Goal: Task Accomplishment & Management: Use online tool/utility

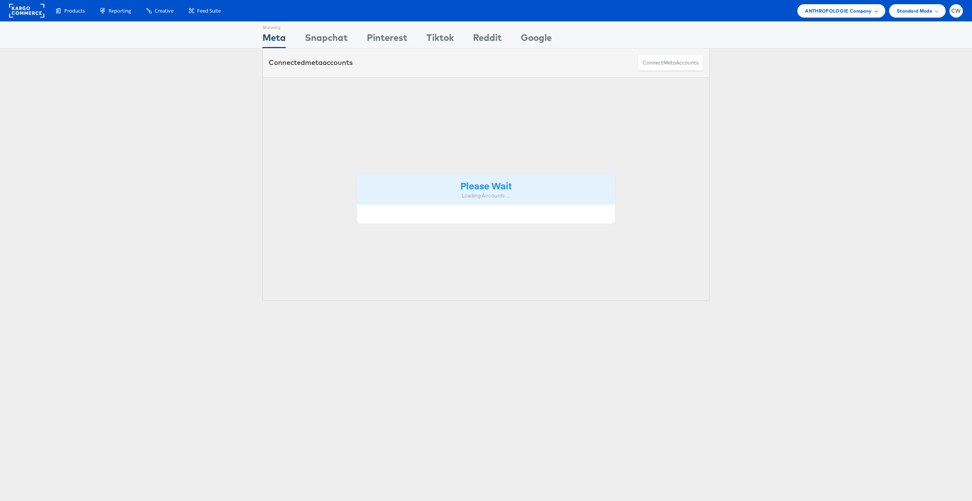
click at [830, 10] on span "ANTHROPOLOGIE Company" at bounding box center [838, 11] width 66 height 8
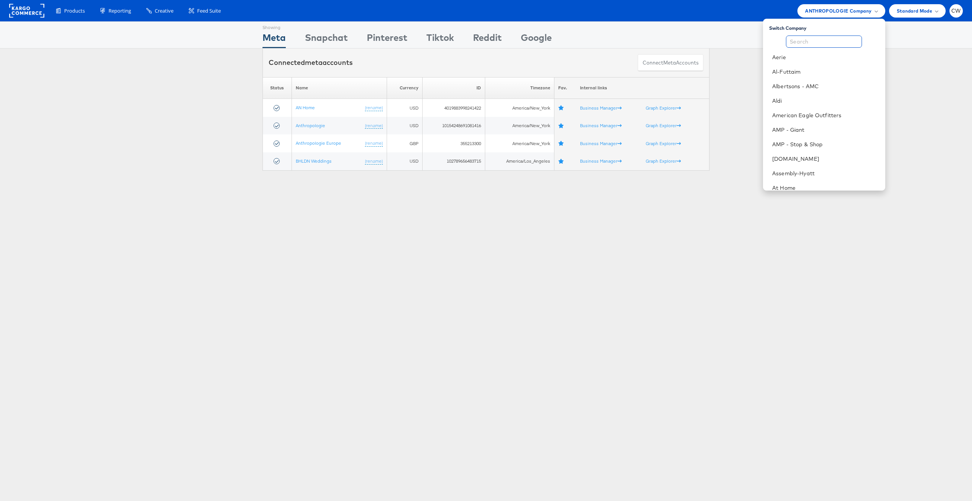
click at [820, 39] on input "text" at bounding box center [824, 42] width 76 height 12
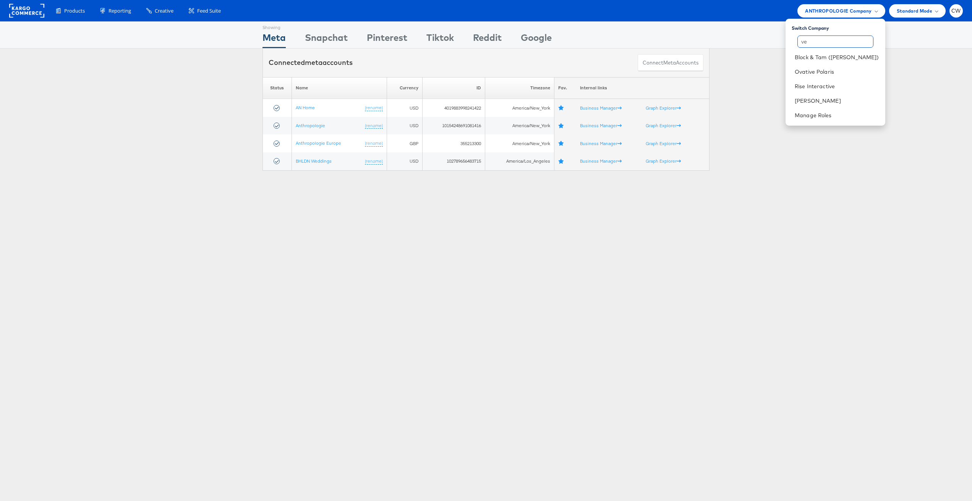
type input "v"
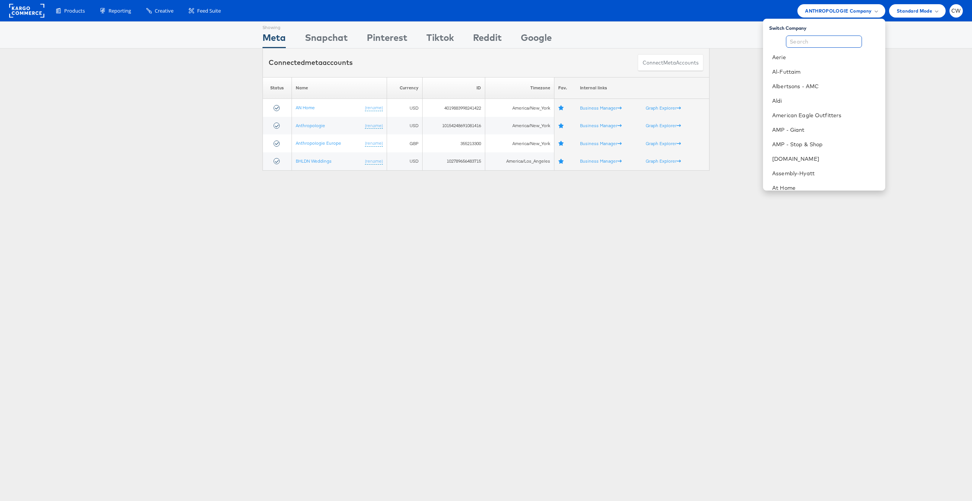
type input "b"
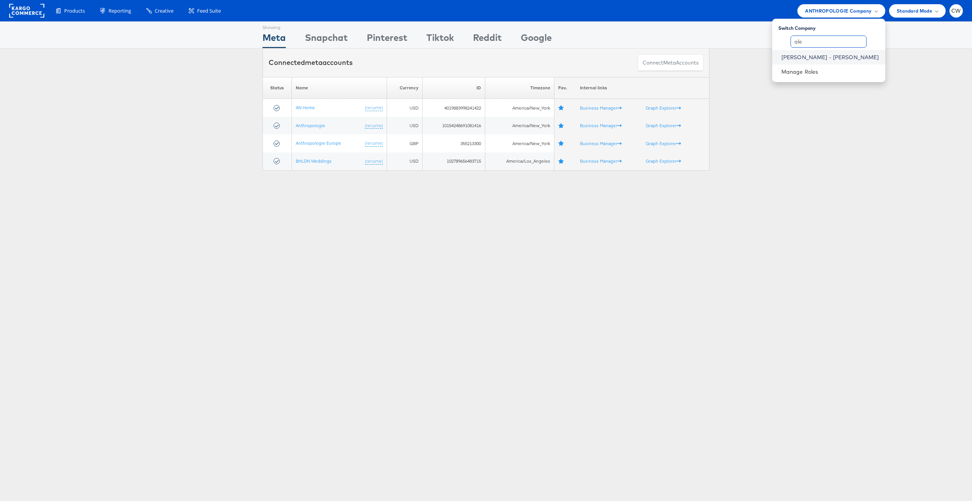
type input "ale"
click at [861, 59] on link "[PERSON_NAME] - [PERSON_NAME]" at bounding box center [830, 57] width 98 height 8
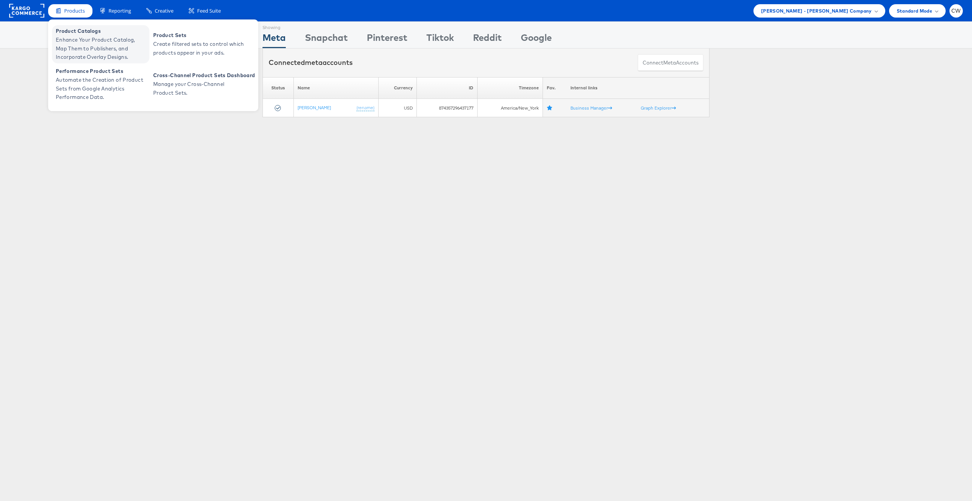
click at [94, 45] on span "Enhance Your Product Catalog, Map Them to Publishers, and Incorporate Overlay D…" at bounding box center [102, 49] width 92 height 26
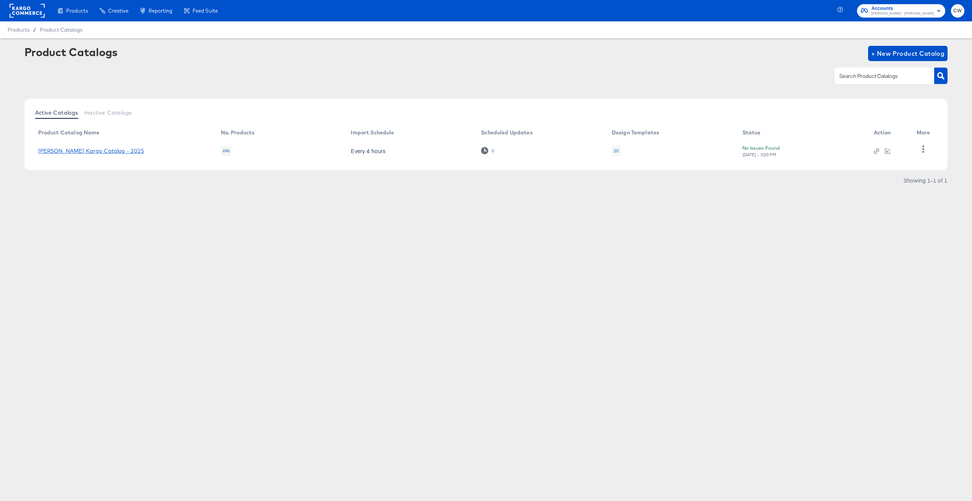
click at [107, 152] on link "[PERSON_NAME] Kargo Catalog - 2025" at bounding box center [91, 151] width 106 height 6
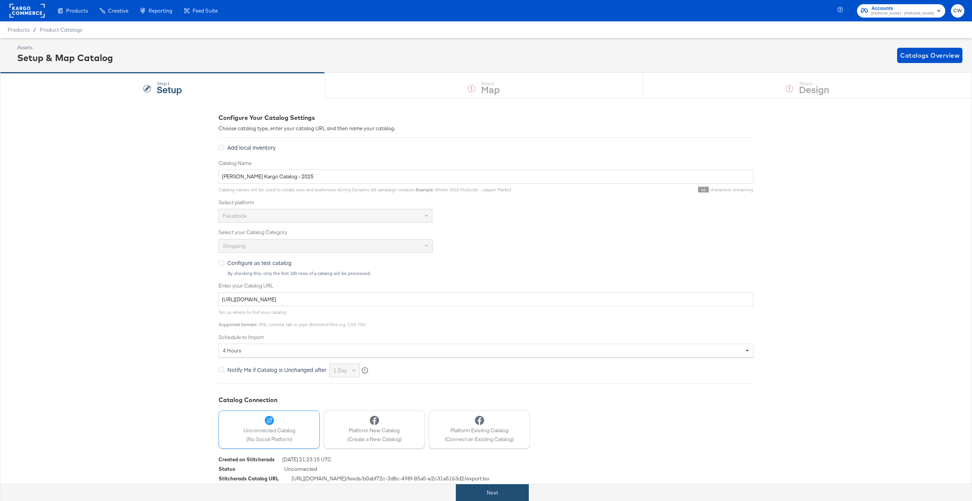
click at [517, 495] on button "Next" at bounding box center [492, 493] width 73 height 17
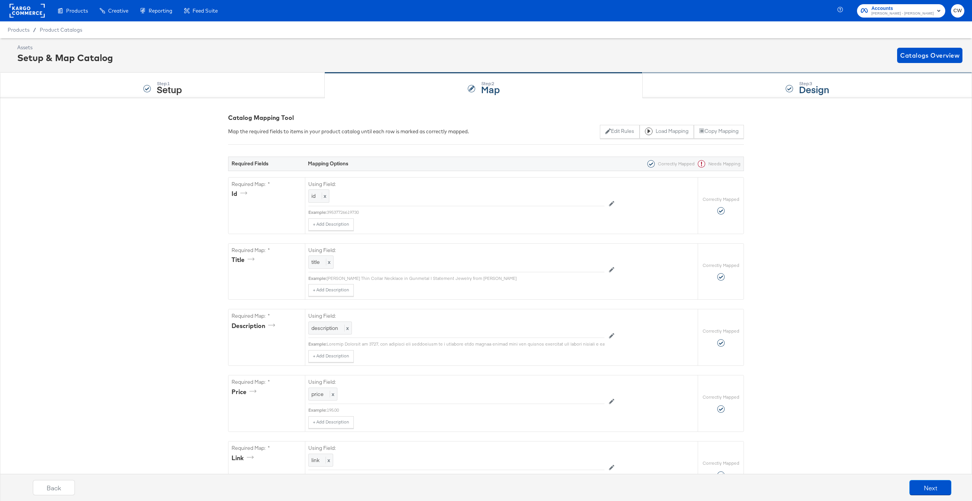
click at [780, 81] on div "Step: 3 Design" at bounding box center [807, 85] width 329 height 25
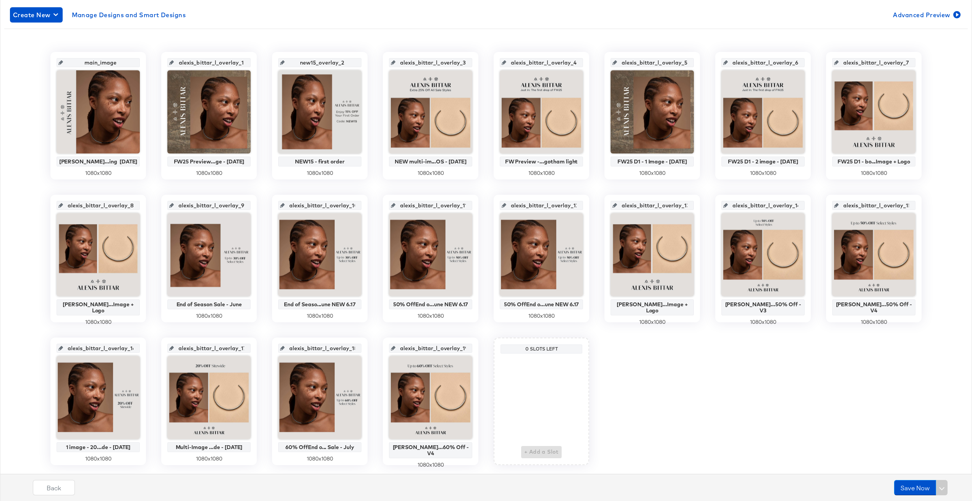
scroll to position [149, 0]
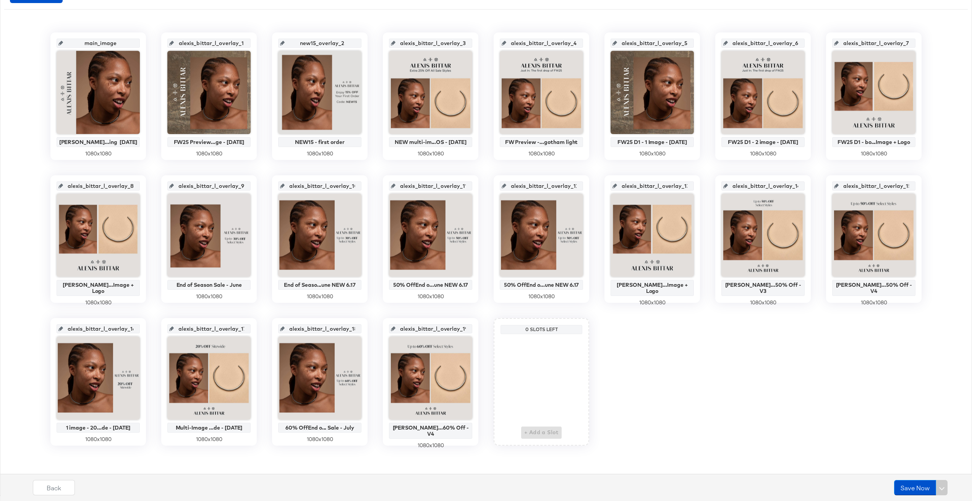
click at [396, 185] on icon at bounding box center [393, 186] width 5 height 5
click at [396, 188] on div "alexis_bittar_l_overlay_11" at bounding box center [430, 186] width 83 height 9
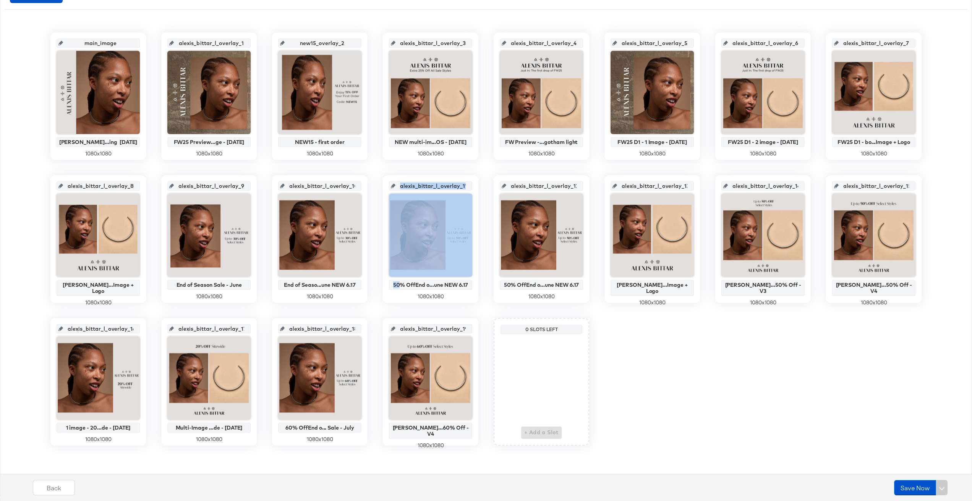
click at [396, 188] on div "alexis_bittar_l_overlay_11" at bounding box center [430, 186] width 83 height 9
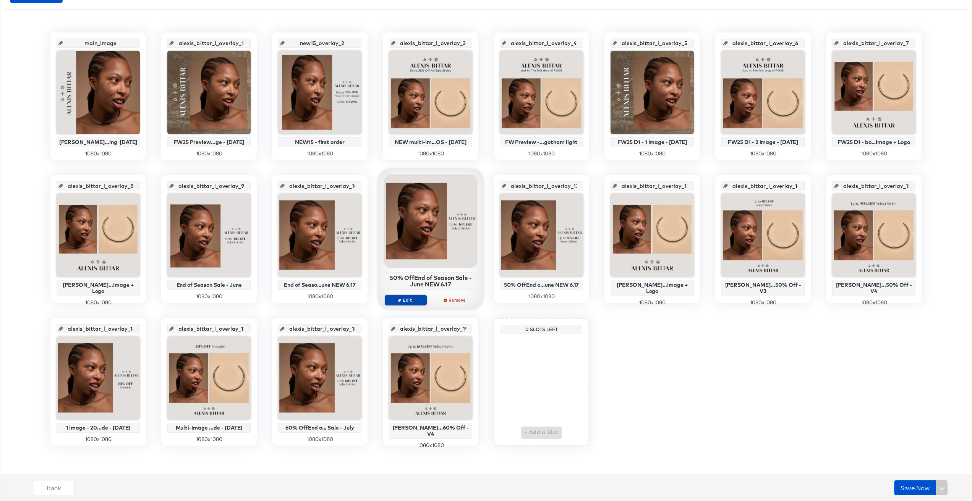
click at [414, 303] on span "Edit" at bounding box center [405, 300] width 35 height 6
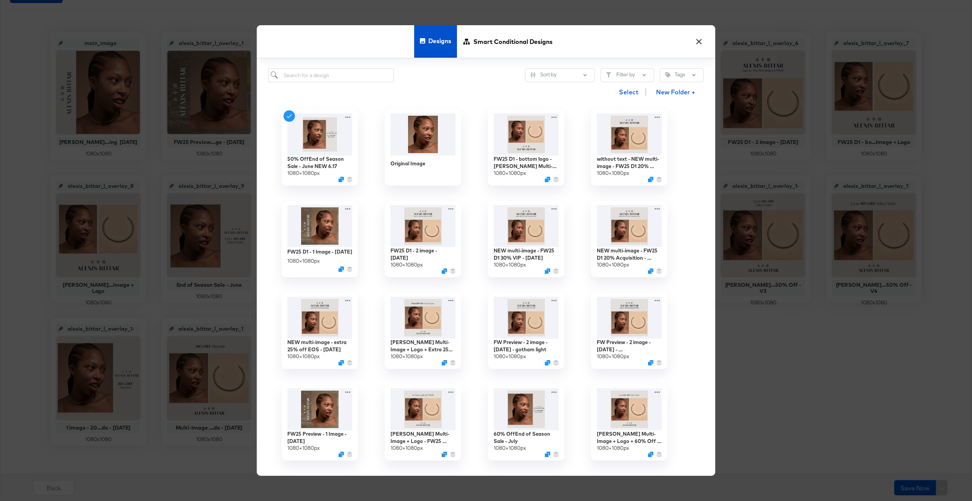
click at [697, 40] on button "×" at bounding box center [699, 40] width 14 height 14
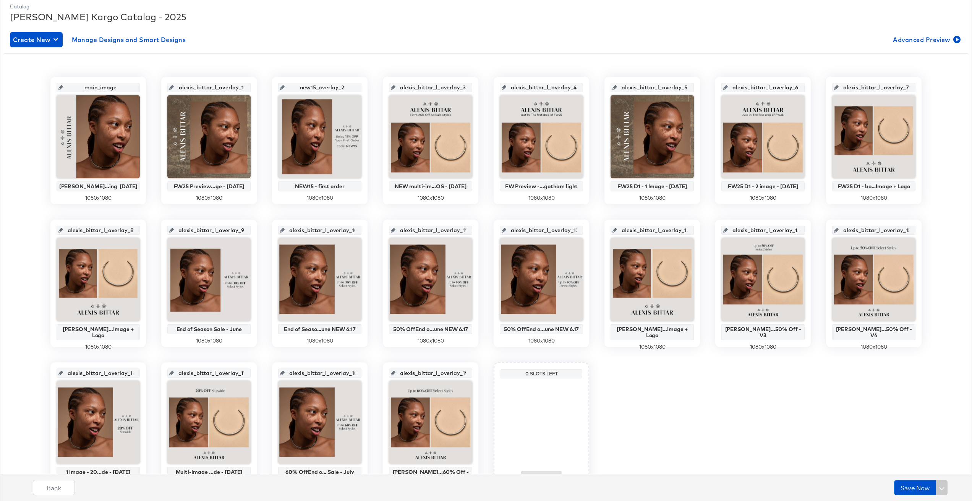
scroll to position [0, 0]
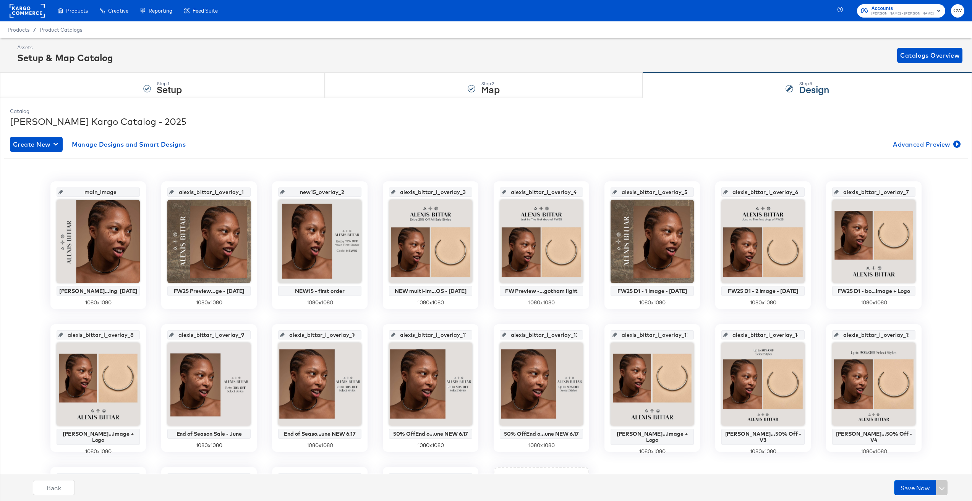
click at [38, 8] on rect at bounding box center [27, 11] width 35 height 14
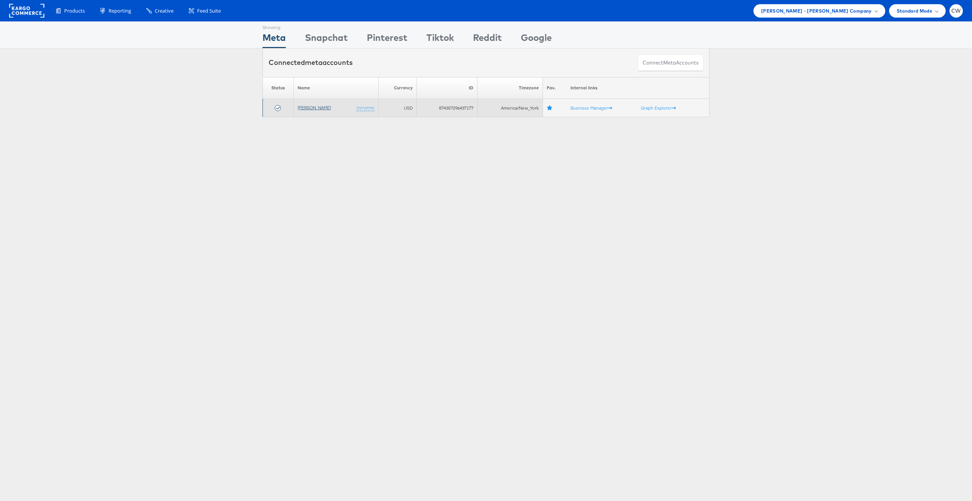
click at [314, 109] on link "[PERSON_NAME]" at bounding box center [314, 108] width 33 height 6
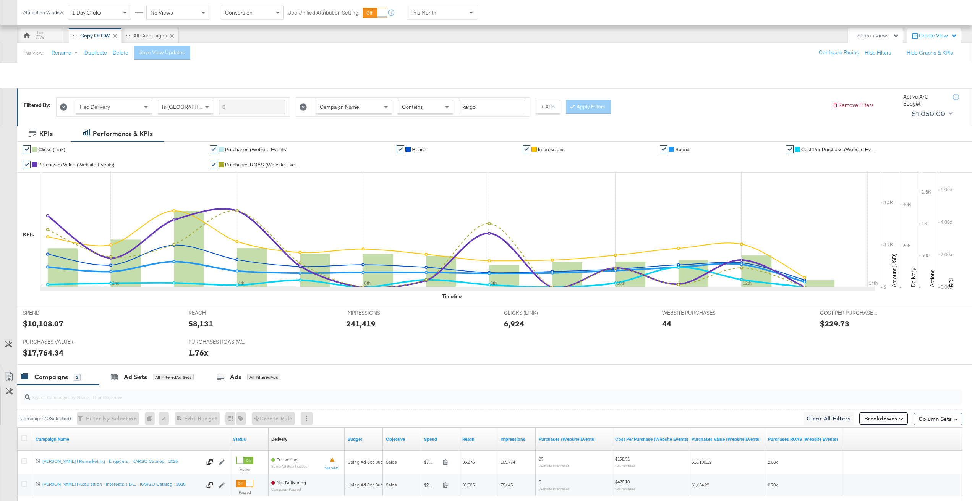
scroll to position [117, 0]
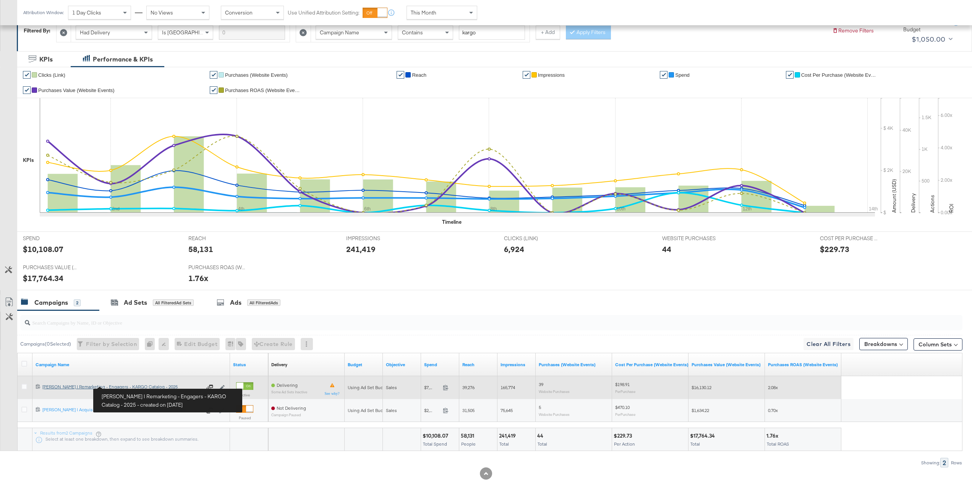
click at [143, 386] on div "MASON | Remarketing - Engagers - KARGO Catalog - 2025 MASON | Remarketing - Eng…" at bounding box center [121, 387] width 159 height 6
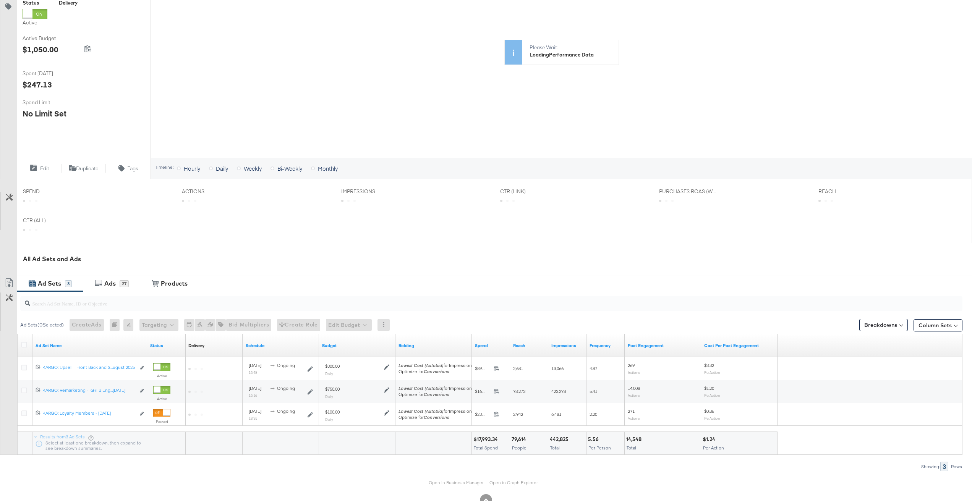
scroll to position [154, 0]
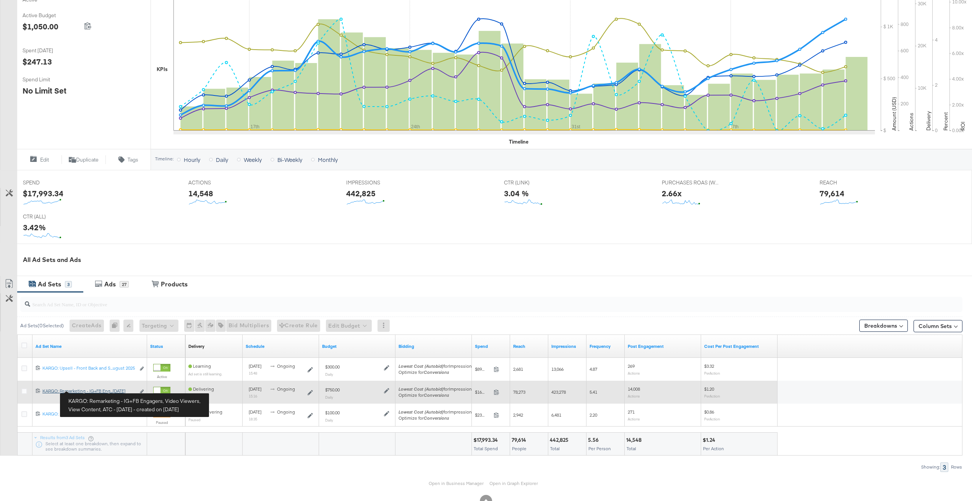
click at [120, 391] on div "KARGO: Remarketing - IG+FB Engagers, Video Viewers, View Content, ATC - April 2…" at bounding box center [88, 391] width 93 height 6
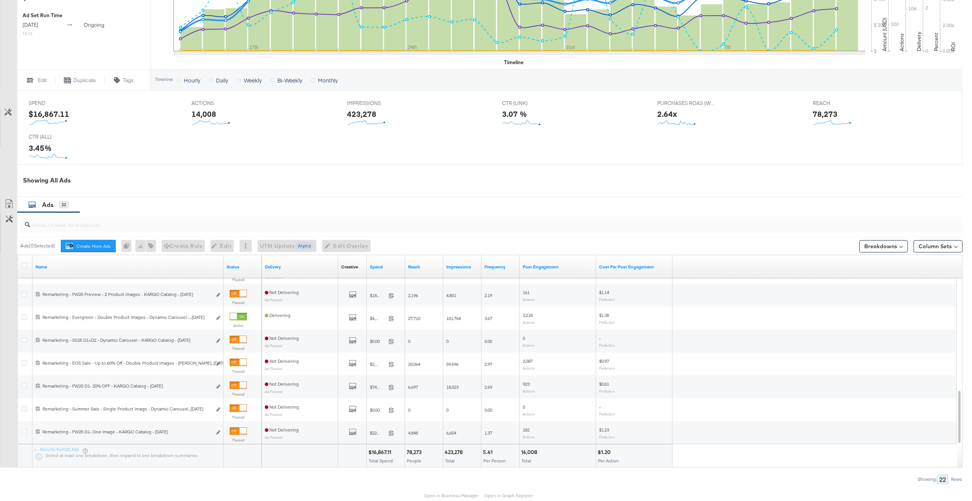
scroll to position [307, 0]
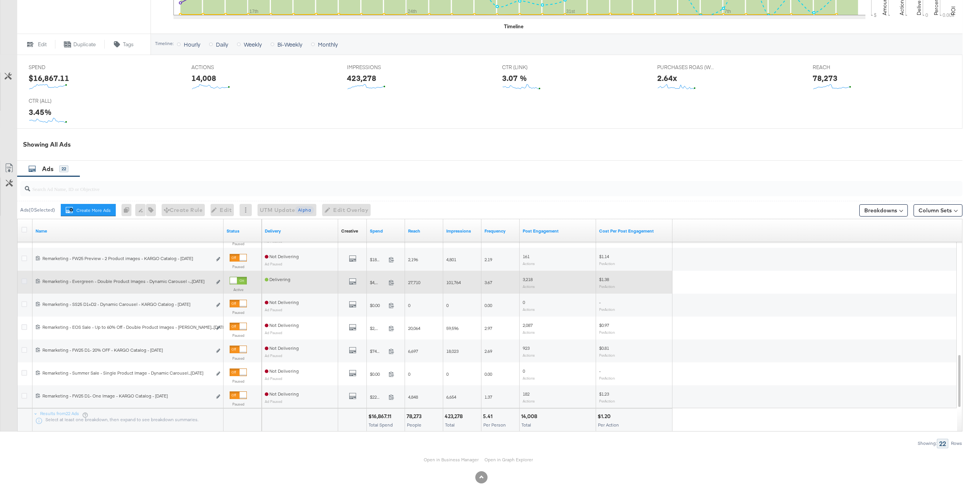
click at [23, 282] on icon at bounding box center [24, 282] width 6 height 6
click at [0, 0] on input "checkbox" at bounding box center [0, 0] width 0 height 0
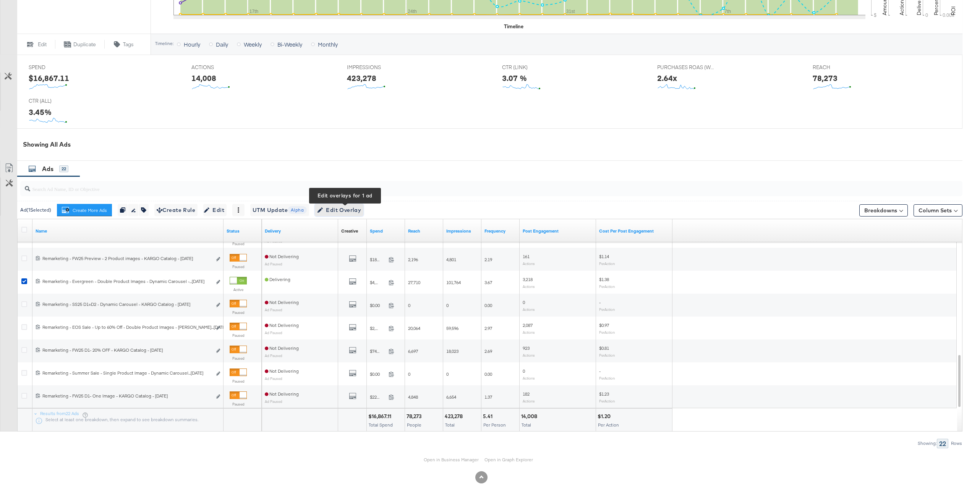
click at [357, 211] on span "Edit Overlay Edit overlays for 1 ad" at bounding box center [339, 211] width 44 height 10
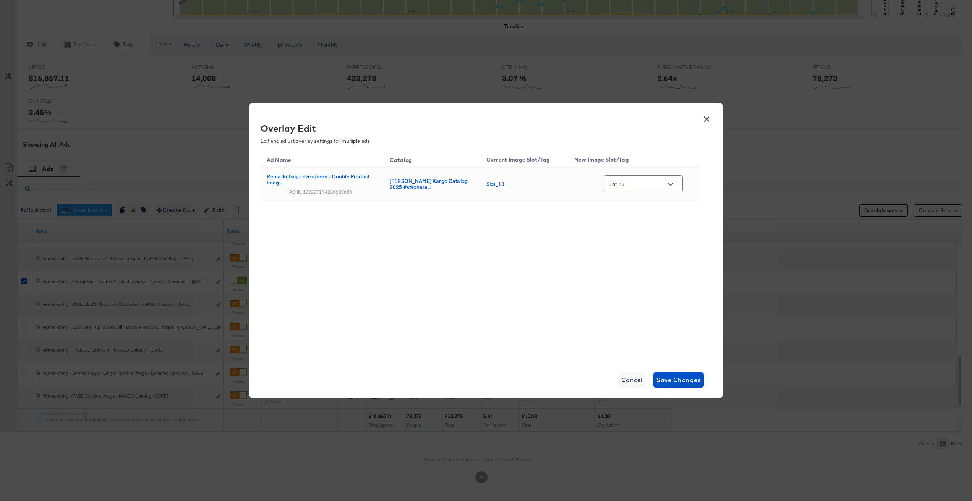
click at [653, 183] on input "Slot_13" at bounding box center [637, 184] width 60 height 9
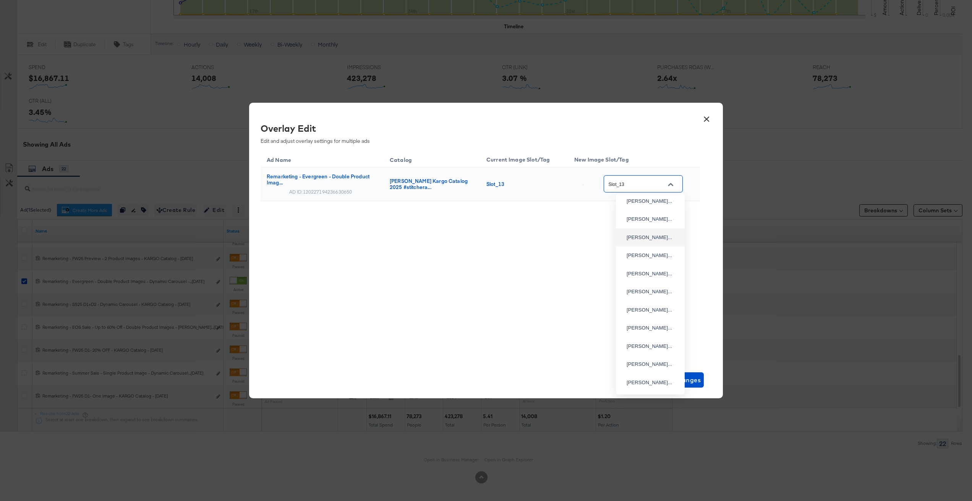
click at [707, 123] on button "×" at bounding box center [707, 117] width 14 height 14
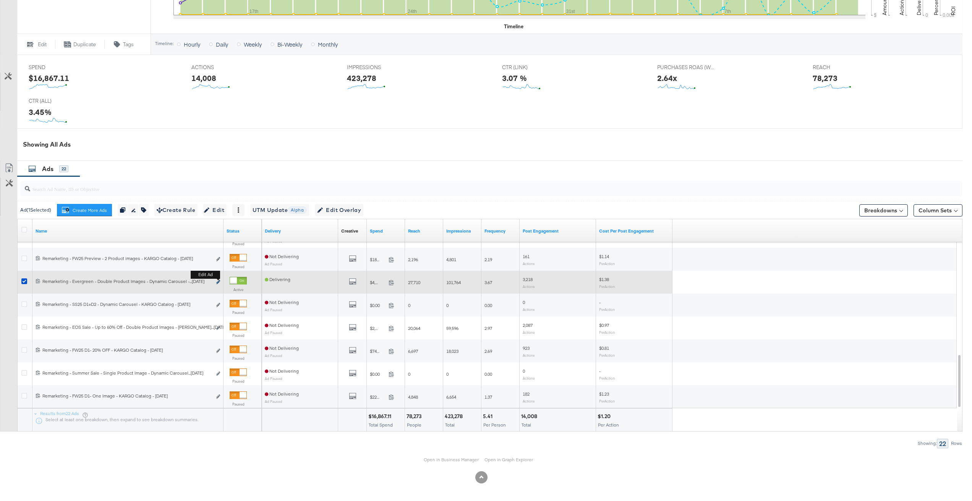
click at [220, 281] on icon "link" at bounding box center [218, 282] width 4 height 4
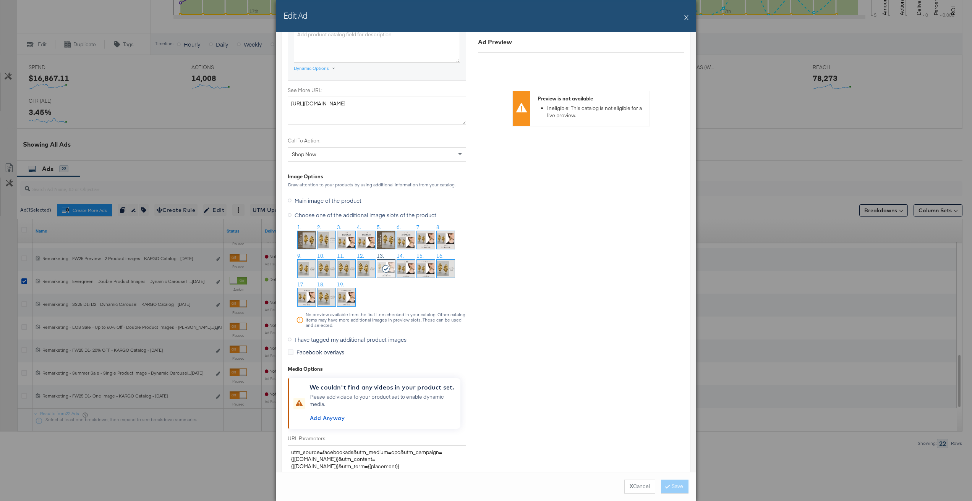
scroll to position [660, 0]
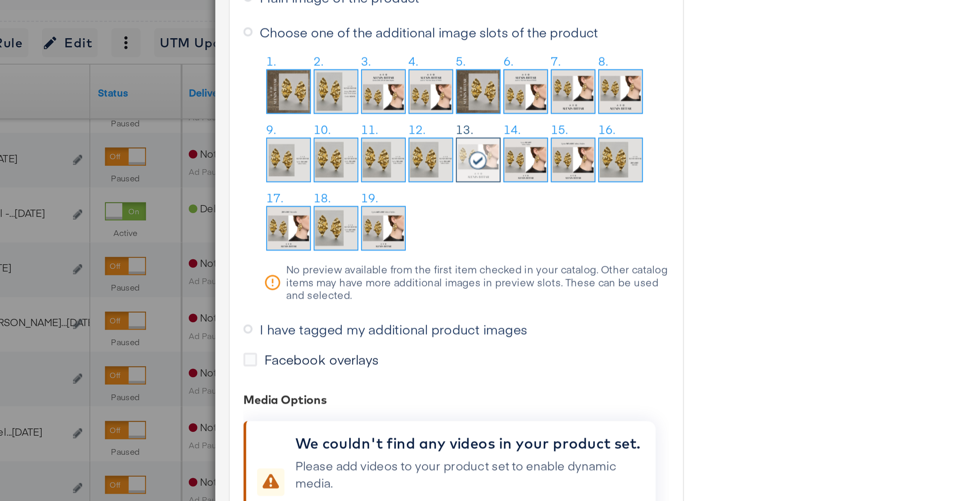
click at [319, 331] on span "I have tagged my additional product images" at bounding box center [351, 330] width 112 height 8
click at [0, 0] on input "I have tagged my additional product images" at bounding box center [0, 0] width 0 height 0
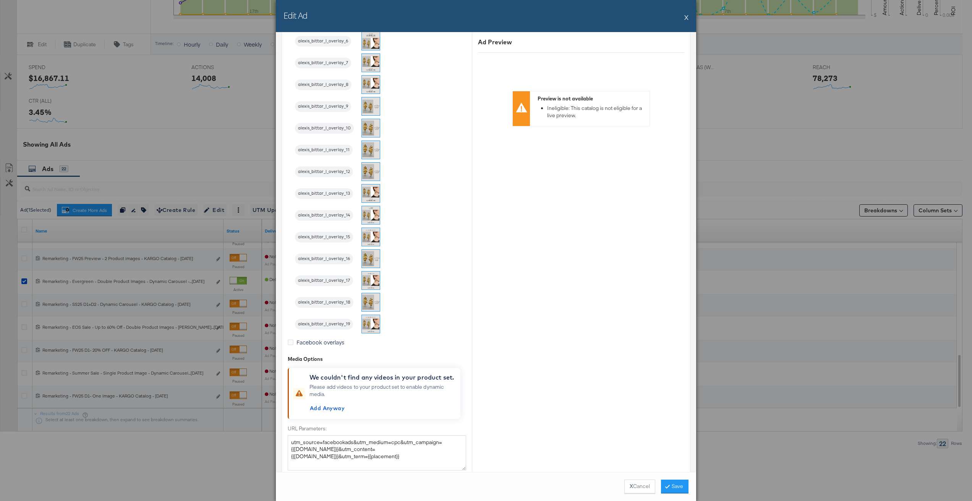
scroll to position [899, 0]
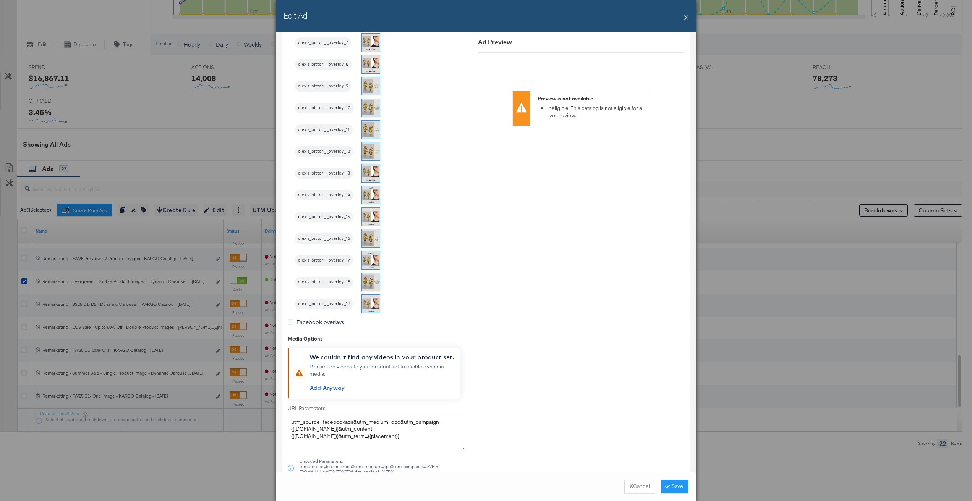
click at [684, 18] on div "Edit Ad X" at bounding box center [486, 16] width 420 height 32
click at [688, 18] on button "X" at bounding box center [686, 17] width 4 height 15
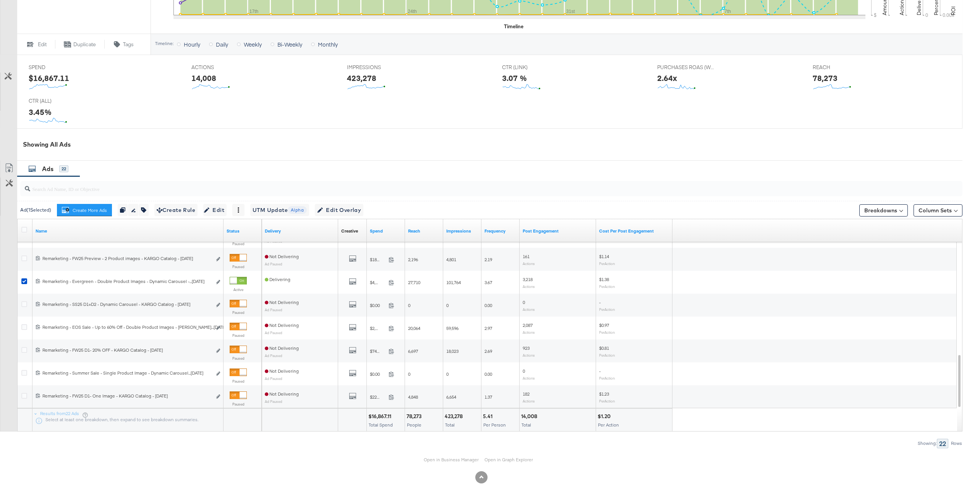
scroll to position [306, 0]
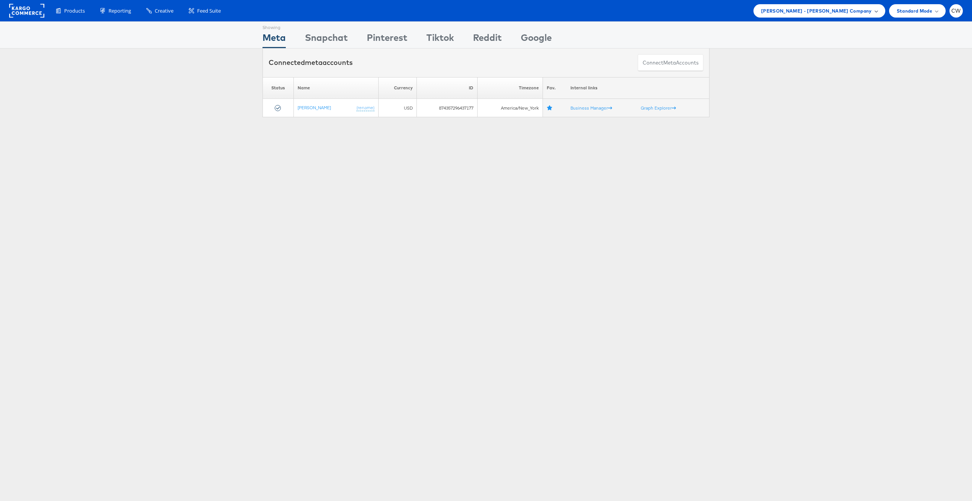
click at [823, 13] on span "Mason - Alexis Bittar Company" at bounding box center [816, 11] width 111 height 8
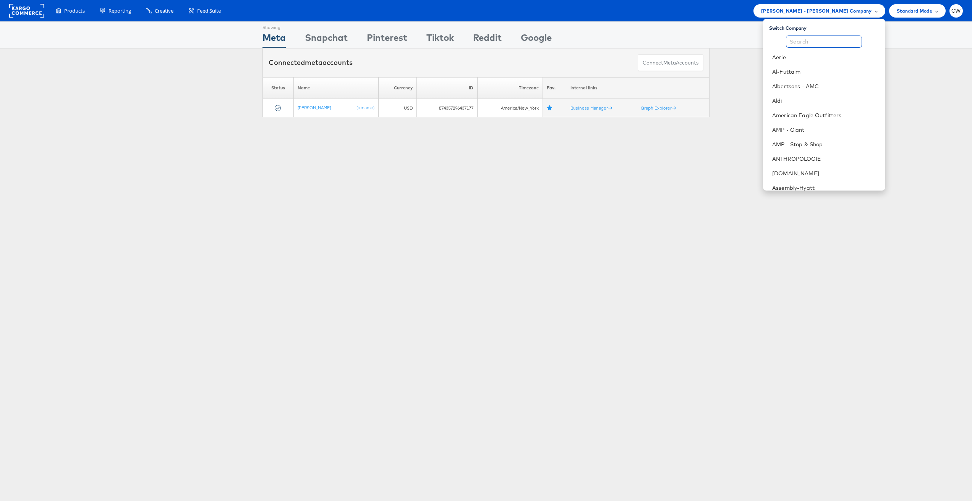
click at [811, 36] on input "text" at bounding box center [824, 42] width 76 height 12
type input "b"
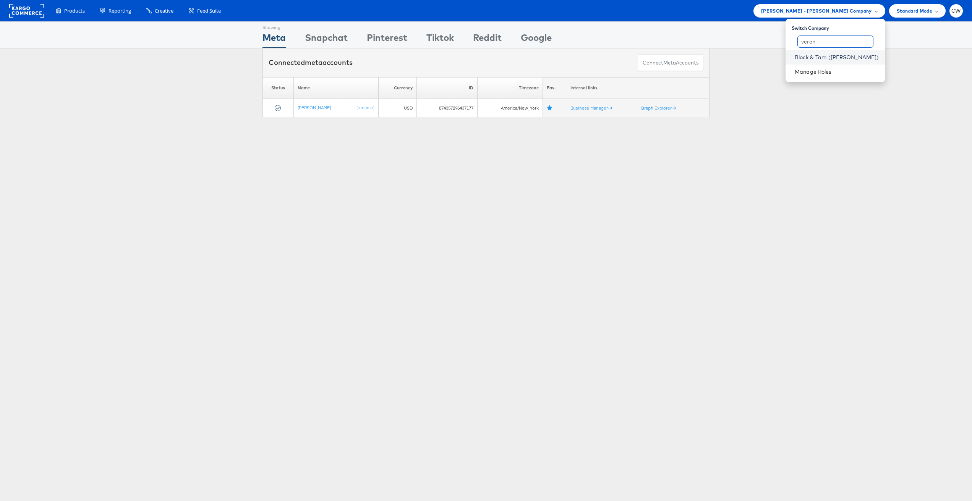
type input "veron"
click at [814, 55] on link "Block & Tam ([PERSON_NAME])" at bounding box center [837, 57] width 84 height 8
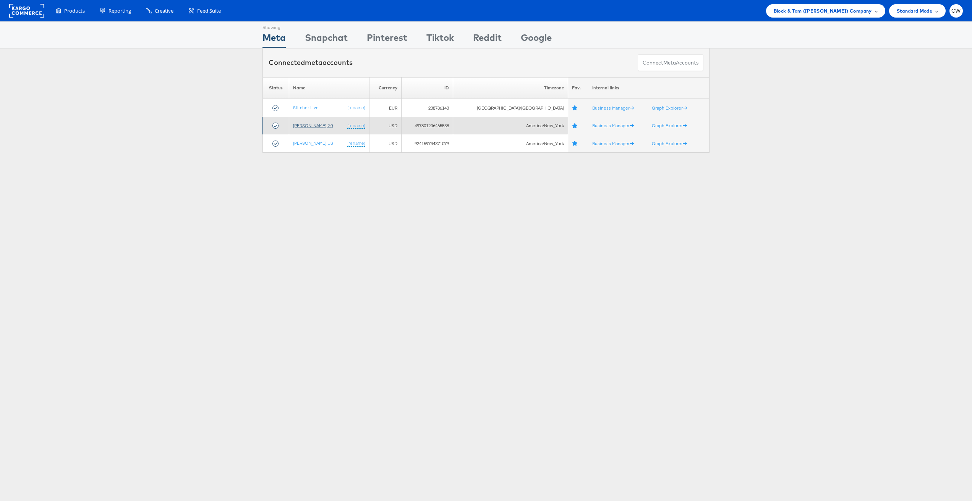
click at [319, 124] on link "[PERSON_NAME] 2.0" at bounding box center [313, 126] width 40 height 6
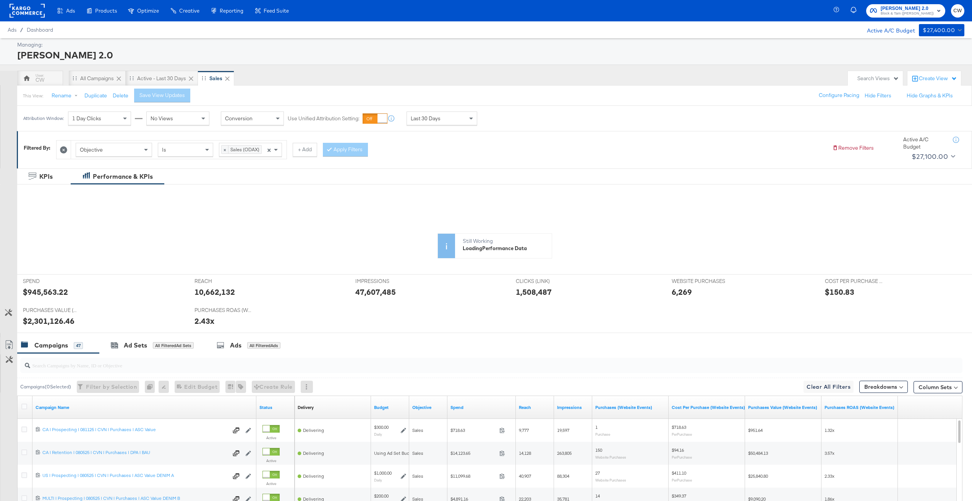
click at [6, 312] on icon at bounding box center [8, 312] width 7 height 7
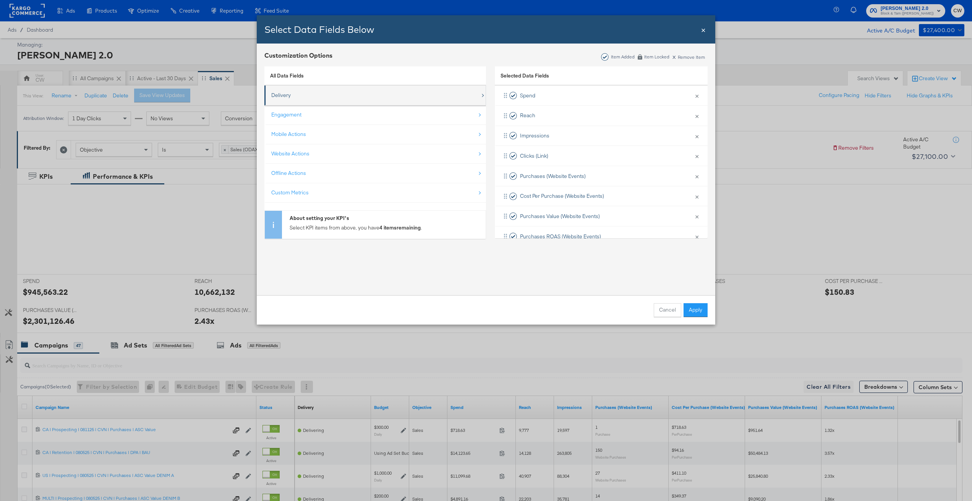
click at [292, 93] on div "Delivery" at bounding box center [375, 96] width 209 height 16
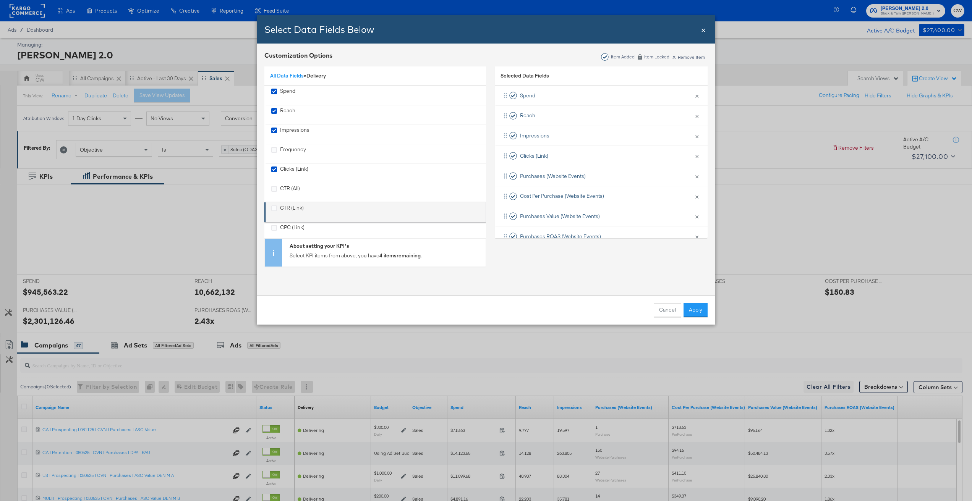
scroll to position [70, 0]
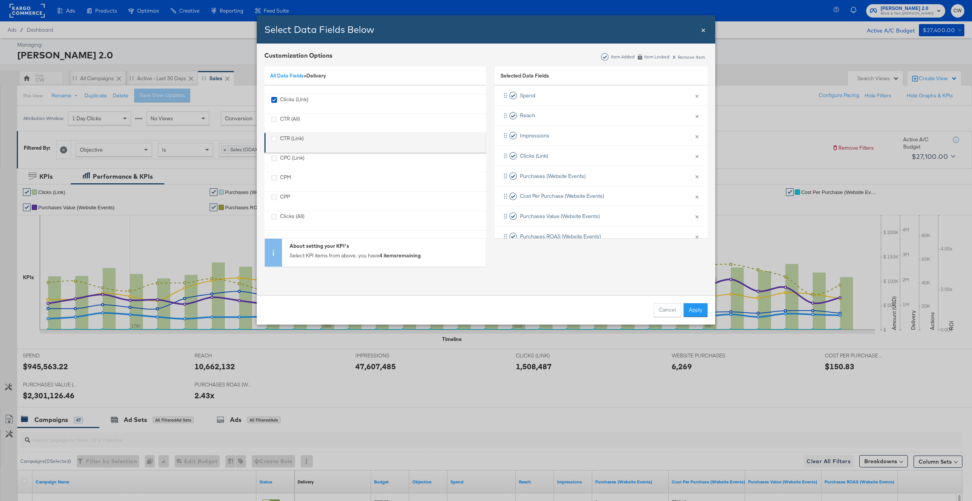
click at [293, 142] on div "CTR (Link)" at bounding box center [292, 143] width 24 height 16
click at [692, 310] on button "Apply" at bounding box center [696, 310] width 24 height 14
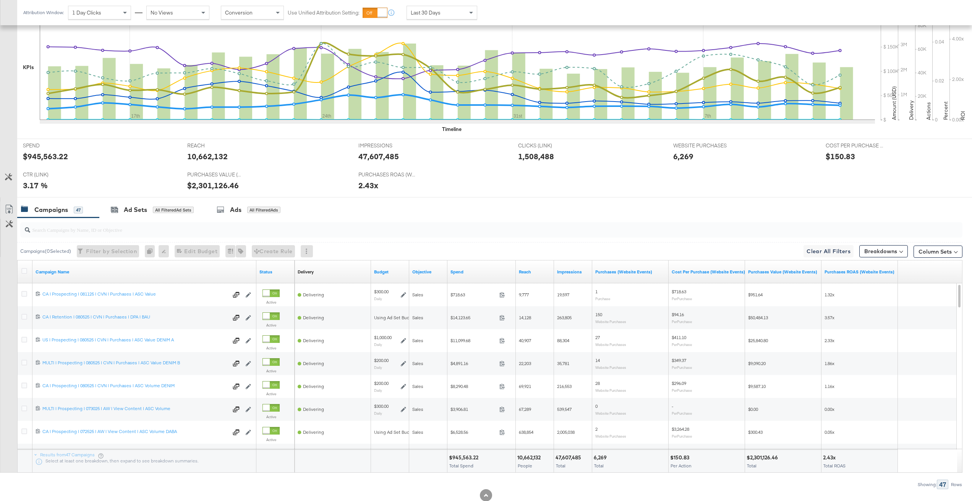
scroll to position [232, 0]
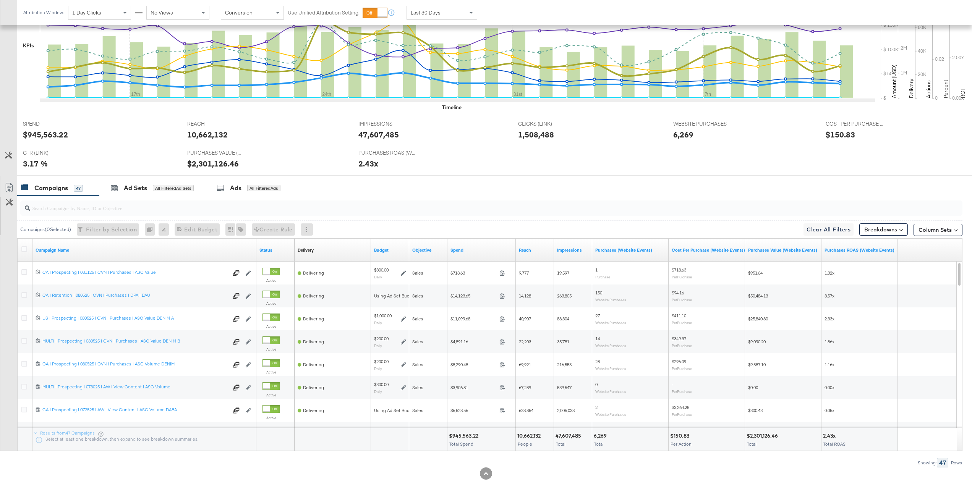
click at [154, 213] on div at bounding box center [491, 208] width 942 height 15
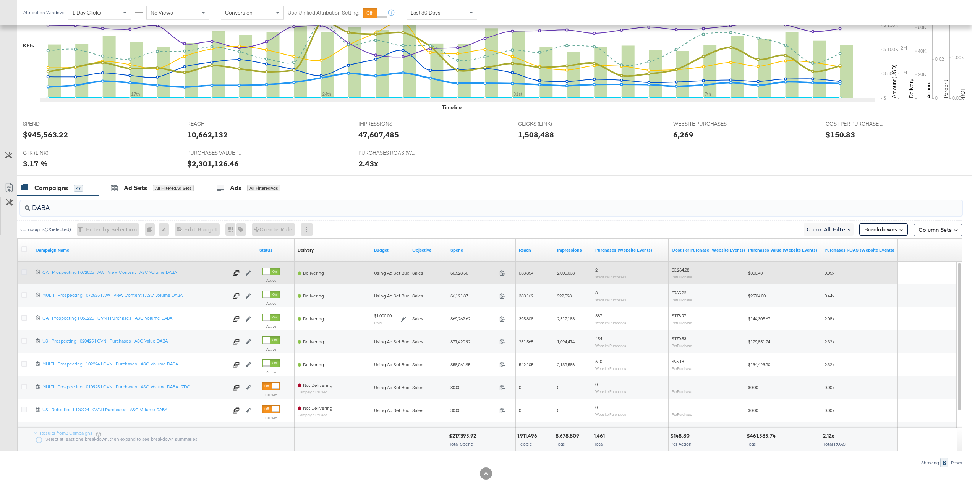
type input "DABA"
click at [25, 272] on icon at bounding box center [24, 272] width 6 height 6
click at [0, 0] on input "checkbox" at bounding box center [0, 0] width 0 height 0
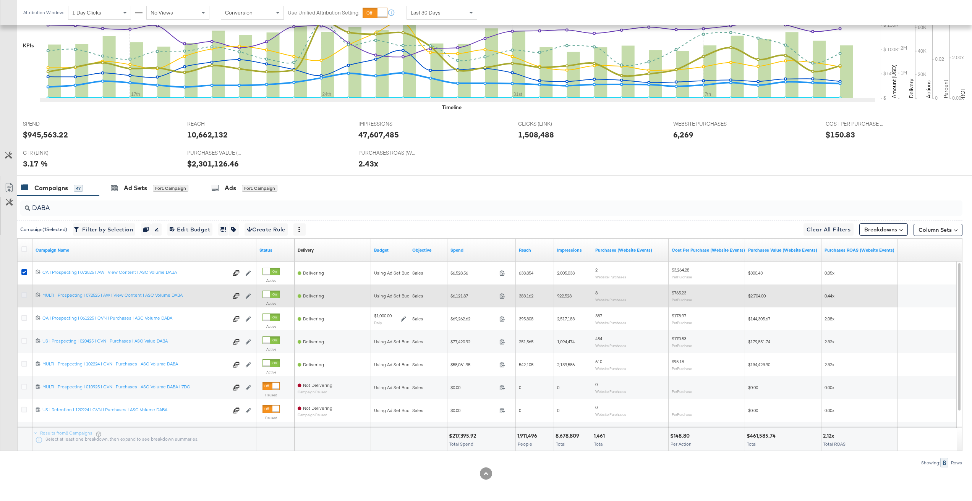
click at [26, 293] on icon at bounding box center [24, 295] width 6 height 6
click at [0, 0] on input "checkbox" at bounding box center [0, 0] width 0 height 0
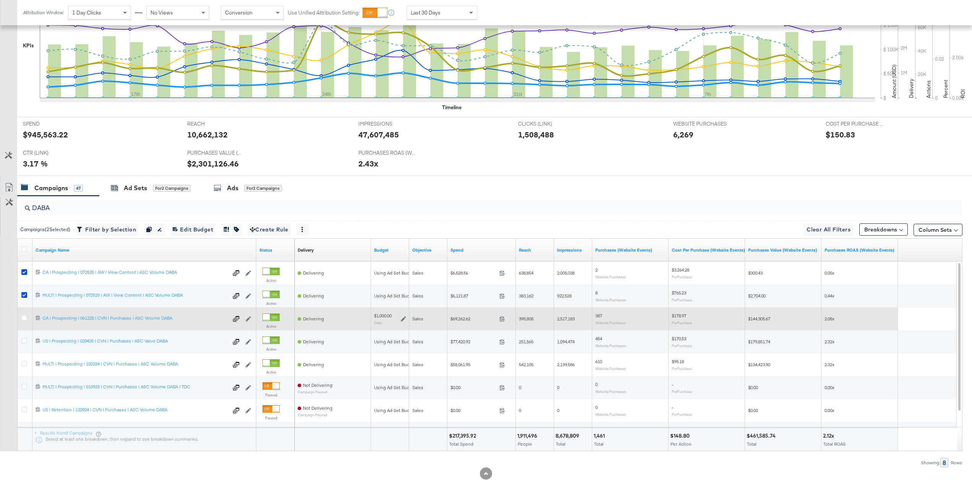
click at [23, 321] on div at bounding box center [25, 319] width 8 height 8
click at [26, 314] on div at bounding box center [25, 319] width 14 height 14
click at [24, 321] on icon at bounding box center [24, 318] width 6 height 6
click at [0, 0] on input "checkbox" at bounding box center [0, 0] width 0 height 0
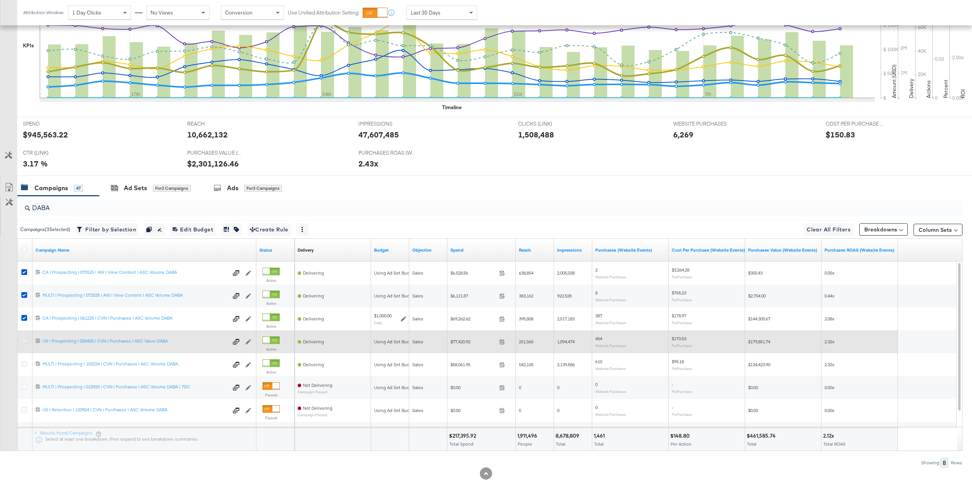
click at [24, 342] on icon at bounding box center [24, 341] width 6 height 6
click at [0, 0] on input "checkbox" at bounding box center [0, 0] width 0 height 0
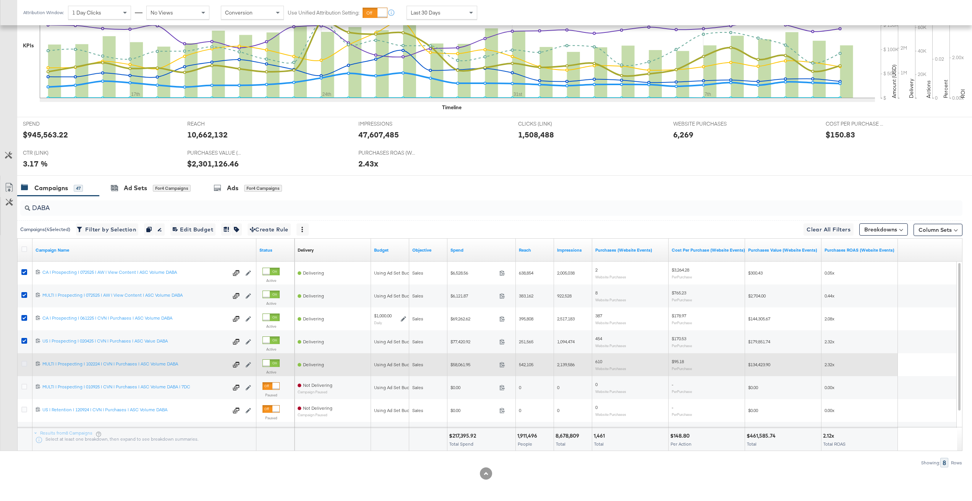
click at [25, 366] on icon at bounding box center [24, 364] width 6 height 6
click at [0, 0] on input "checkbox" at bounding box center [0, 0] width 0 height 0
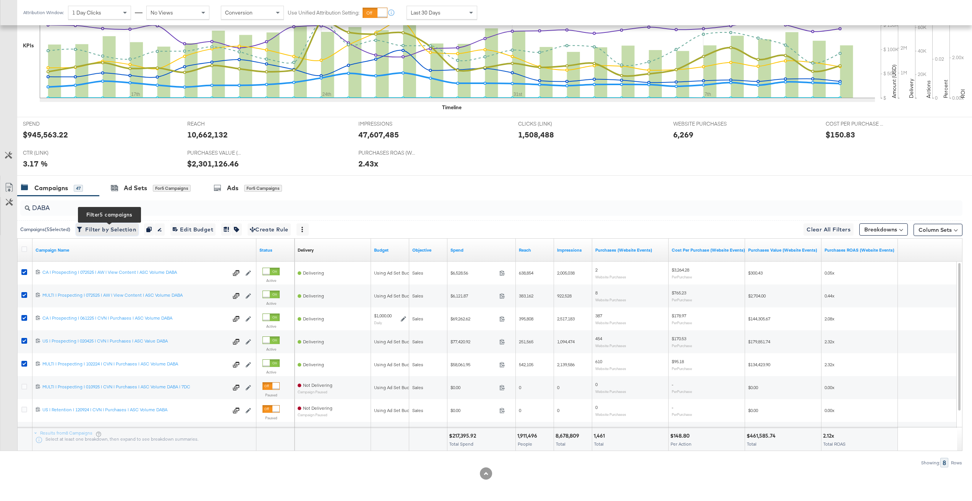
click at [130, 231] on span "Filter by Selection Filter 5 campaigns" at bounding box center [107, 230] width 58 height 10
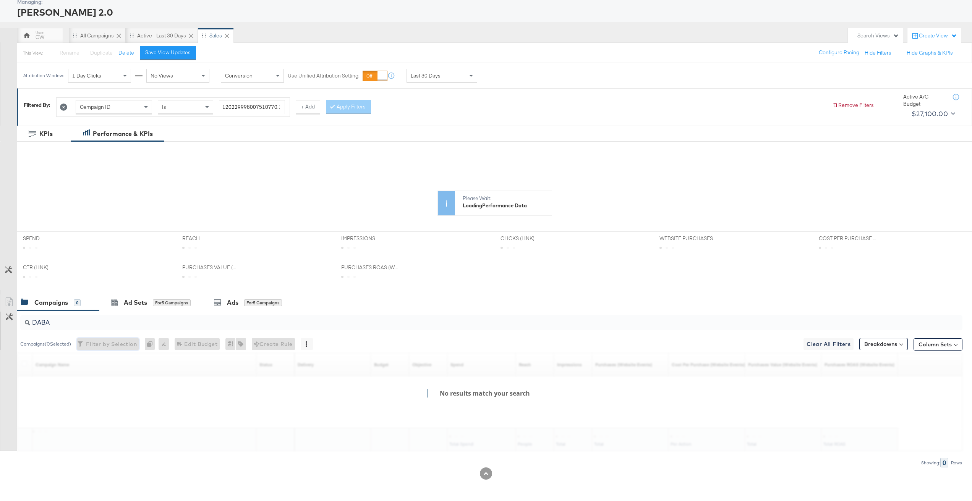
scroll to position [43, 0]
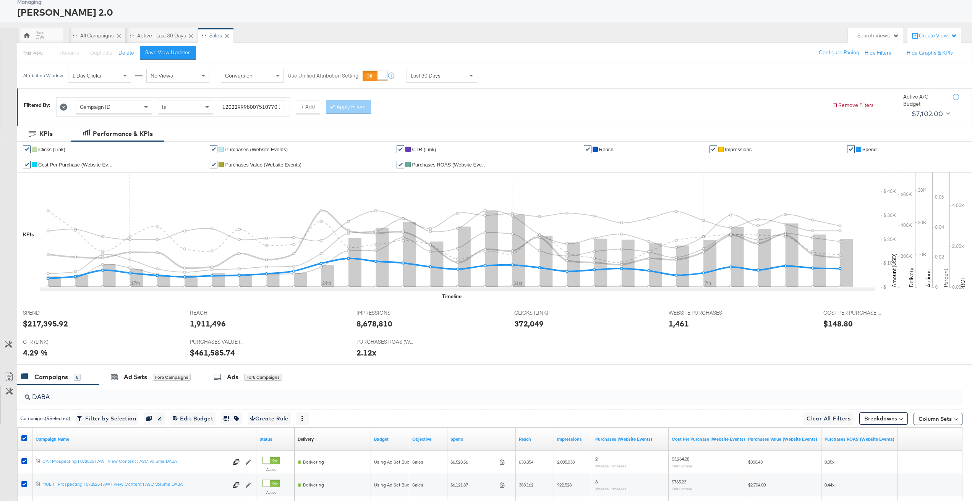
click at [867, 150] on span "Spend" at bounding box center [869, 150] width 15 height 6
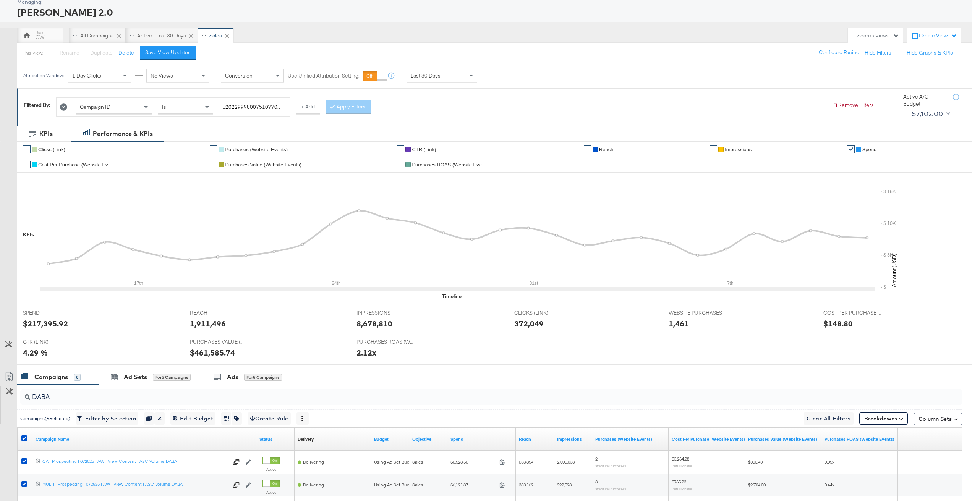
click at [428, 150] on span "CTR (Link)" at bounding box center [424, 150] width 24 height 6
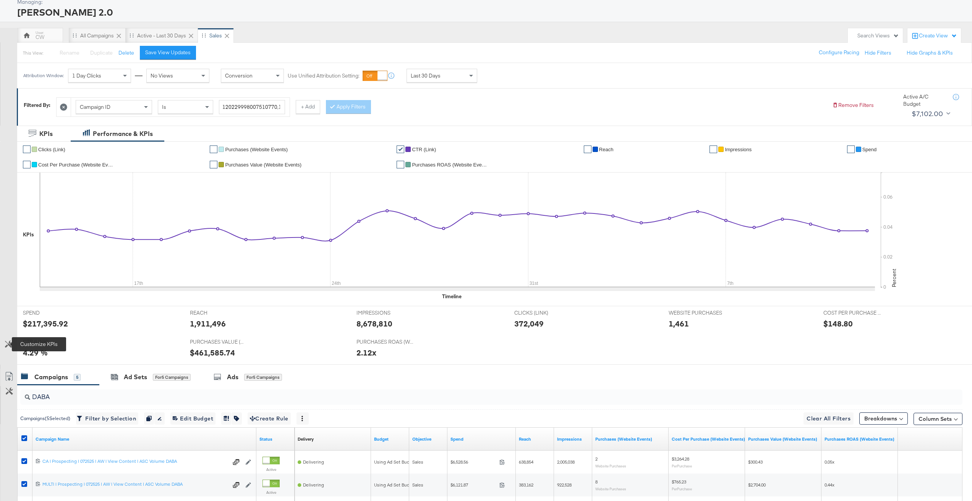
click at [11, 341] on icon at bounding box center [8, 344] width 7 height 7
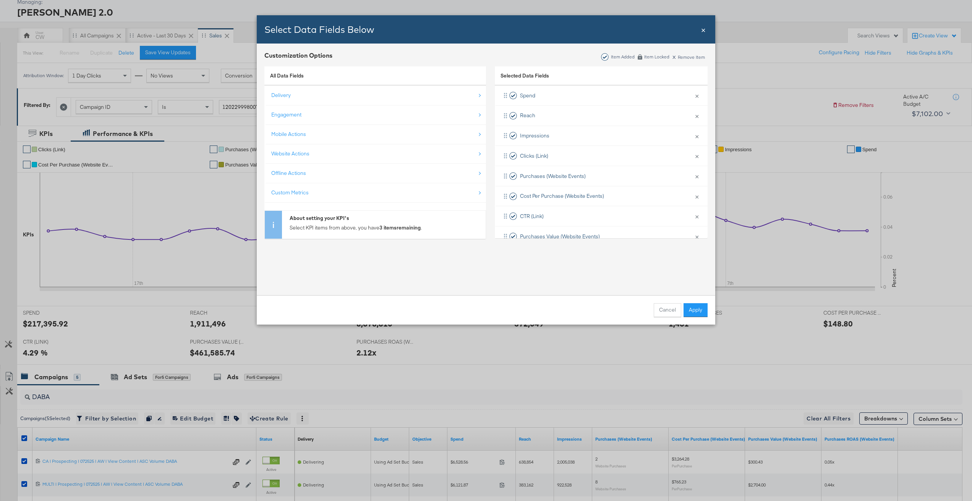
click at [299, 85] on div "All Data Fields" at bounding box center [375, 75] width 222 height 19
click at [296, 97] on div "Delivery" at bounding box center [375, 96] width 209 height 16
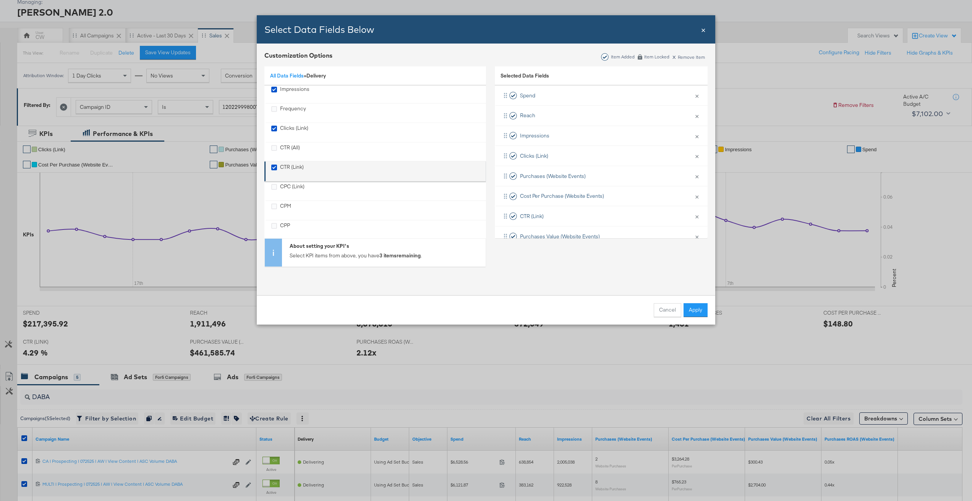
scroll to position [48, 0]
click at [284, 199] on div "CPM" at bounding box center [285, 203] width 11 height 16
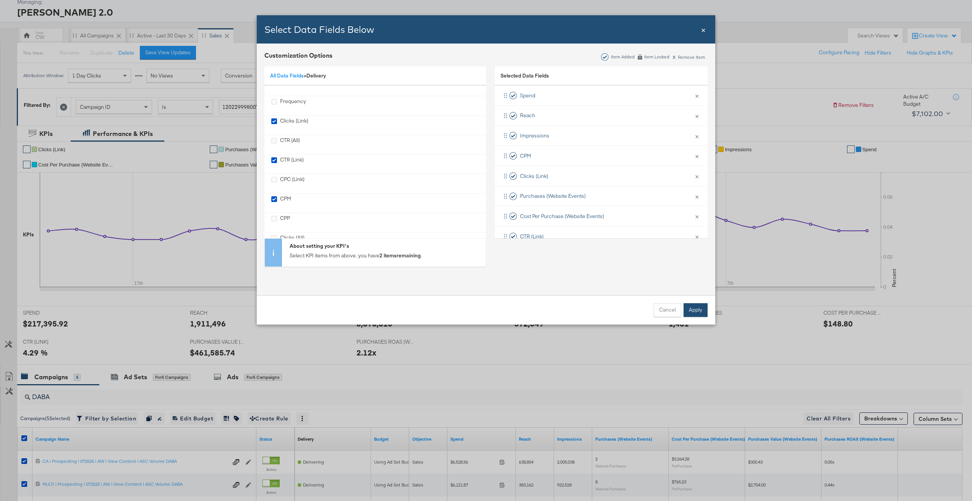
click at [697, 311] on button "Apply" at bounding box center [696, 310] width 24 height 14
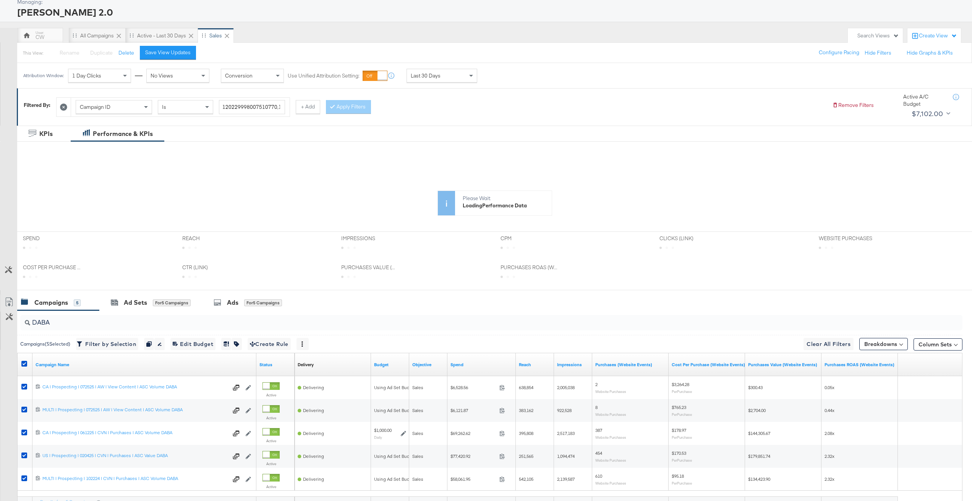
scroll to position [0, 0]
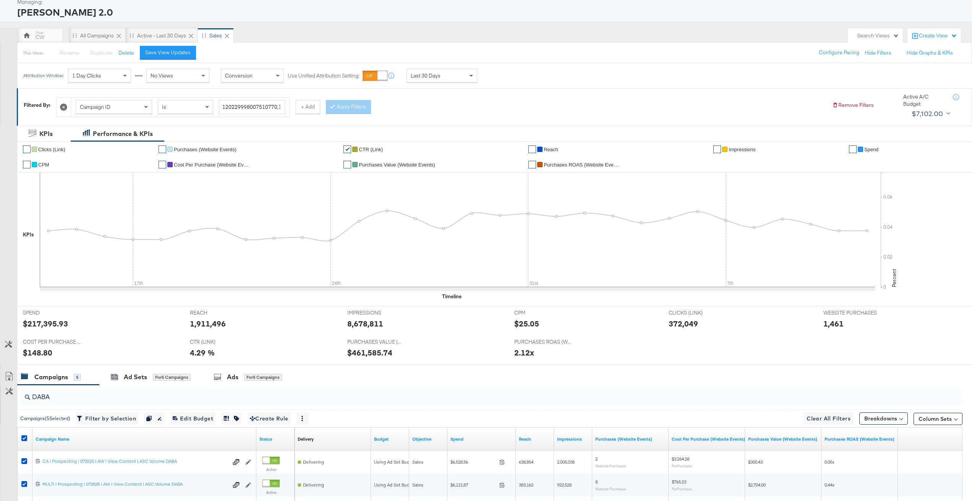
click at [41, 164] on span "CPM" at bounding box center [43, 165] width 11 height 6
click at [231, 161] on li "✔ Cost Per Purchase (Website Events)" at bounding box center [248, 164] width 179 height 15
click at [230, 165] on span "Cost Per Purchase (Website Events)" at bounding box center [212, 165] width 76 height 6
click at [574, 165] on span "Purchases ROAS (Website Events)" at bounding box center [582, 165] width 76 height 6
click at [425, 81] on div "Last 30 Days" at bounding box center [442, 75] width 70 height 13
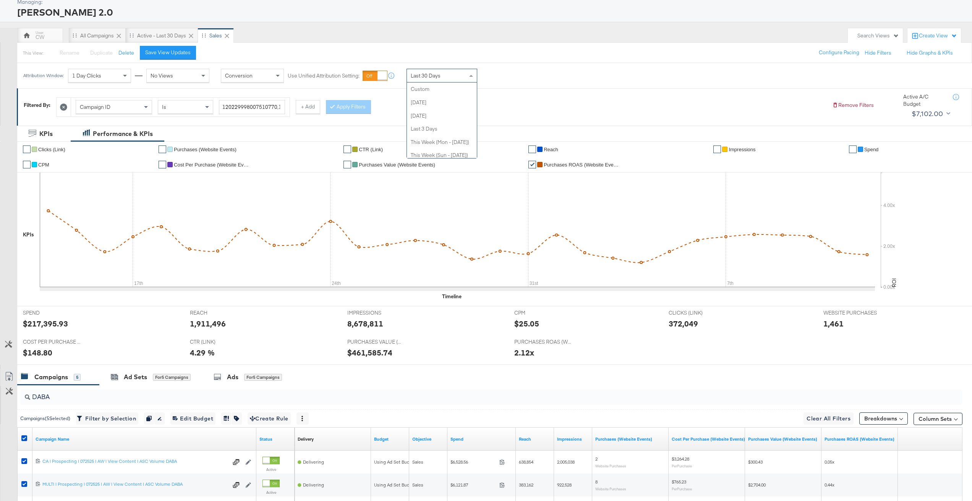
scroll to position [145, 0]
click at [629, 38] on div "CW All Campaigns Active - Last 30 Days Sales" at bounding box center [430, 35] width 827 height 15
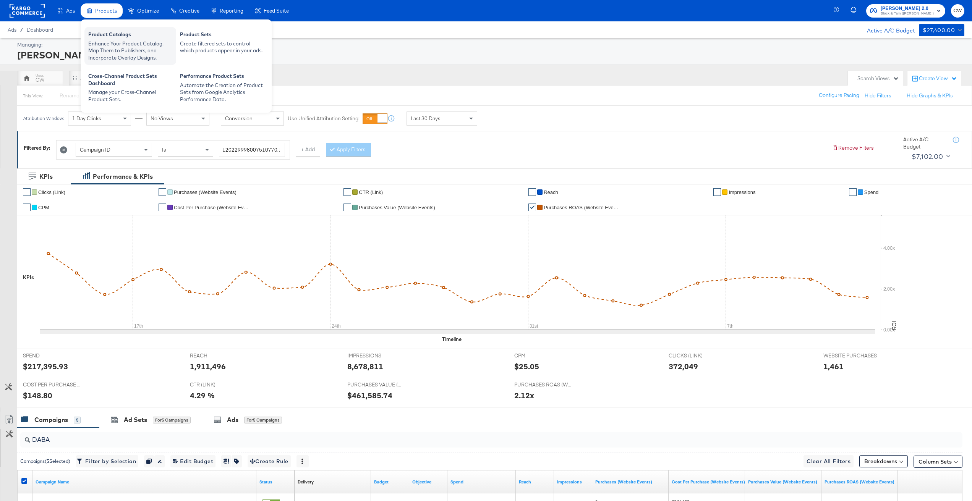
click at [120, 41] on div "Enhance Your Product Catalog, Map Them to Publishers, and Incorporate Overlay D…" at bounding box center [130, 50] width 84 height 21
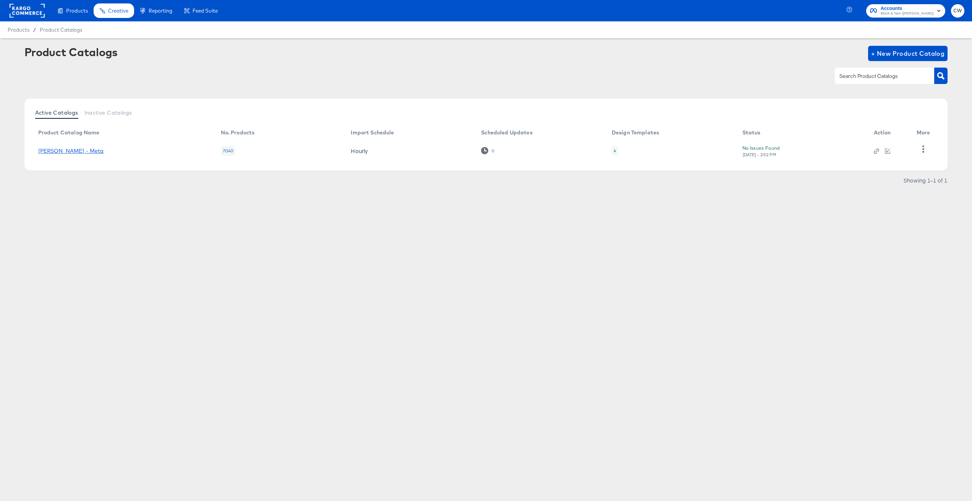
click at [80, 151] on link "[PERSON_NAME] - Meta" at bounding box center [71, 151] width 66 height 6
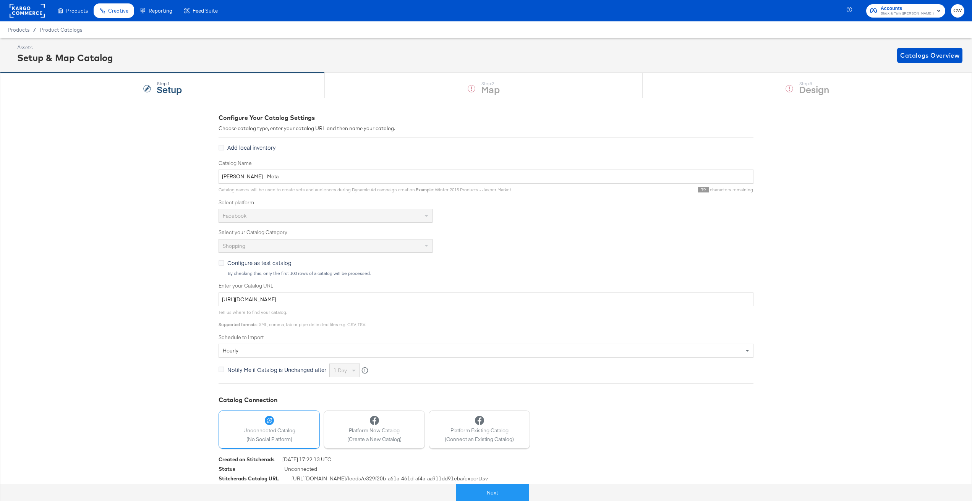
scroll to position [12, 0]
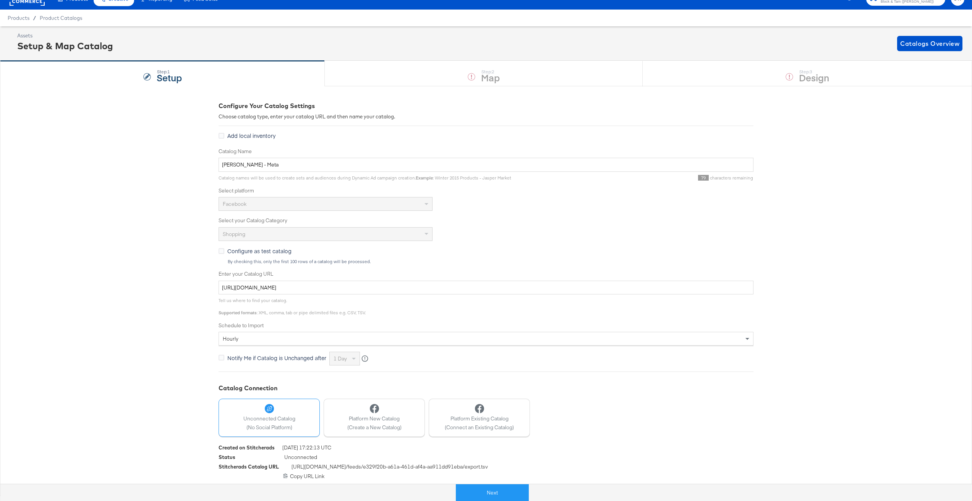
click at [352, 465] on span "[URL][DOMAIN_NAME] /feeds/ e329f20b-a61a-461d-af4a-aa911dd91eba /export.tsv" at bounding box center [390, 469] width 196 height 10
copy div "[URL][DOMAIN_NAME] /feeds/ e329f20b-a61a-461d-af4a-aa911dd91eba /export.tsv"
click at [360, 466] on span "[URL][DOMAIN_NAME] /feeds/ e329f20b-a61a-461d-af4a-aa911dd91eba /export.tsv" at bounding box center [390, 469] width 196 height 10
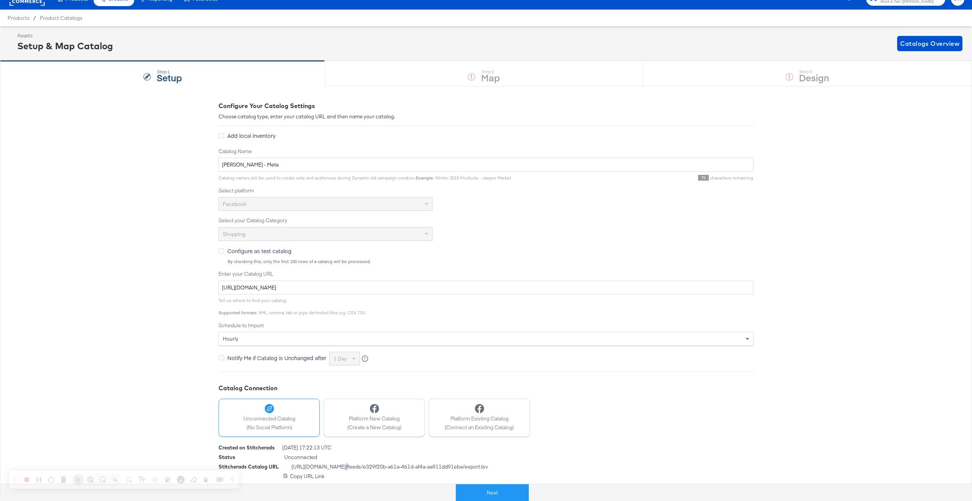
click at [360, 466] on span "[URL][DOMAIN_NAME] /feeds/ e329f20b-a61a-461d-af4a-aa911dd91eba /export.tsv" at bounding box center [390, 469] width 196 height 10
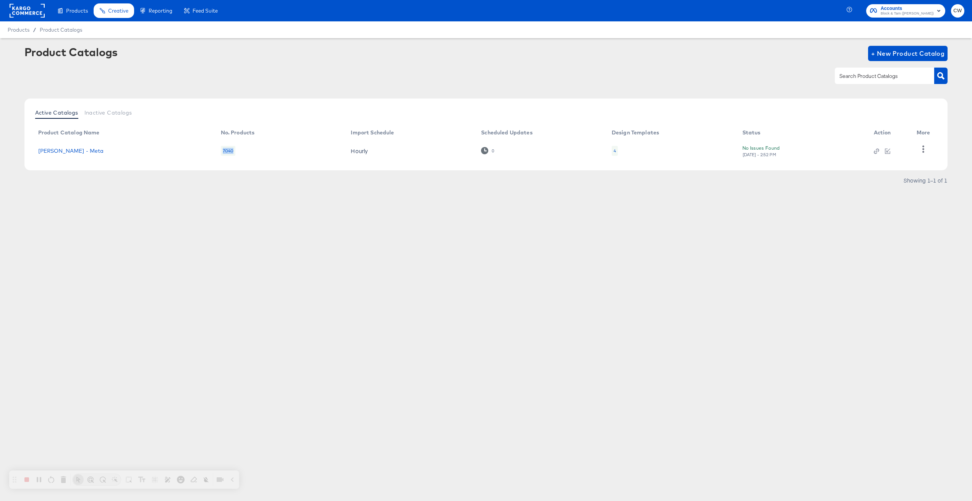
drag, startPoint x: 220, startPoint y: 152, endPoint x: 233, endPoint y: 152, distance: 13.0
click at [233, 152] on div "7040" at bounding box center [228, 151] width 15 height 10
click at [79, 146] on td "[PERSON_NAME] - Meta" at bounding box center [123, 151] width 183 height 24
click at [80, 152] on link "[PERSON_NAME] - Meta" at bounding box center [71, 151] width 66 height 6
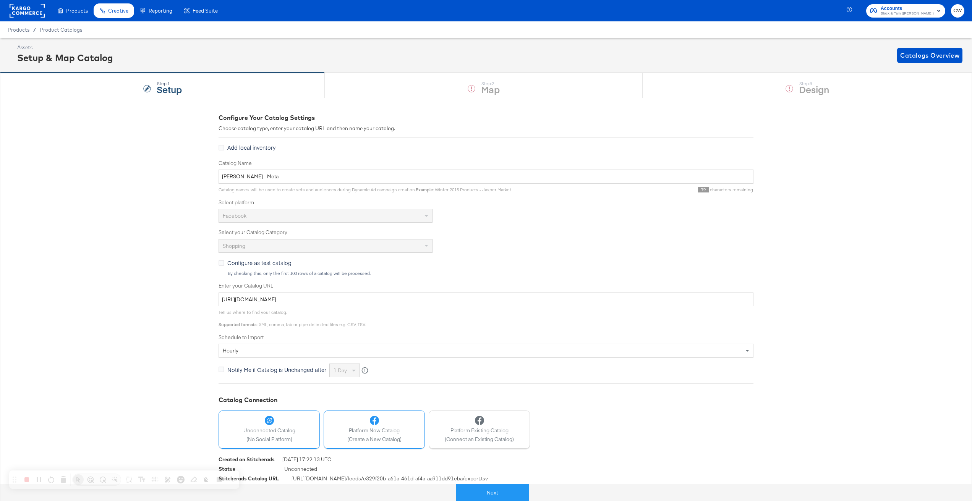
scroll to position [12, 0]
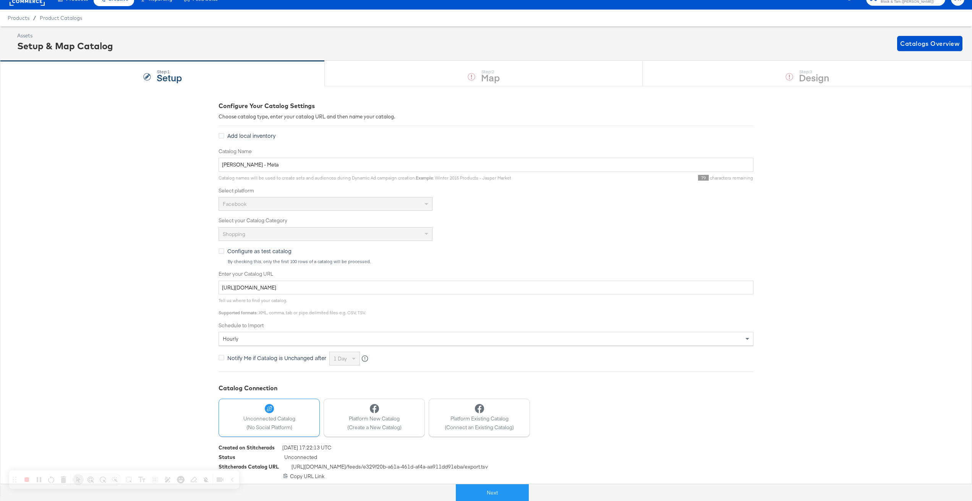
click at [375, 463] on div "Status Unconnected" at bounding box center [486, 459] width 535 height 10
click at [375, 466] on span "[URL][DOMAIN_NAME] /feeds/ e329f20b-a61a-461d-af4a-aa911dd91eba /export.tsv" at bounding box center [390, 469] width 196 height 10
copy div "[URL][DOMAIN_NAME] /feeds/ e329f20b-a61a-461d-af4a-aa911dd91eba /export.tsv"
